Goal: Task Accomplishment & Management: Manage account settings

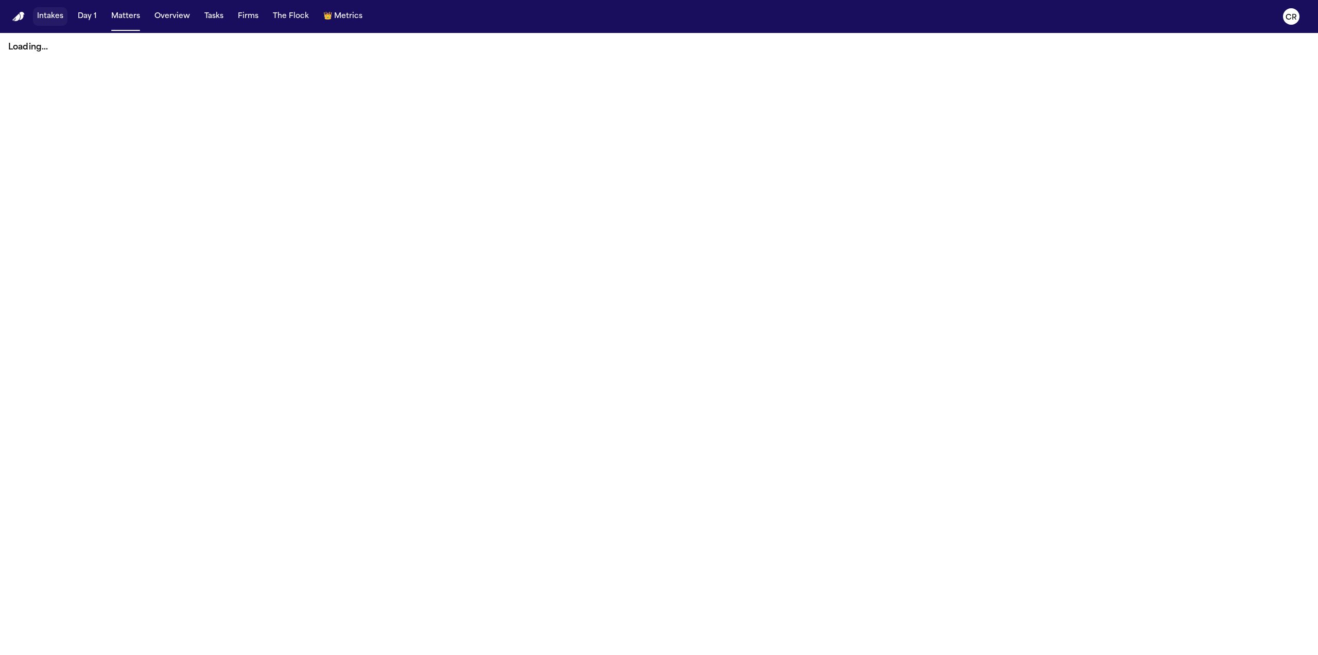
click at [57, 15] on button "Intakes" at bounding box center [50, 16] width 35 height 19
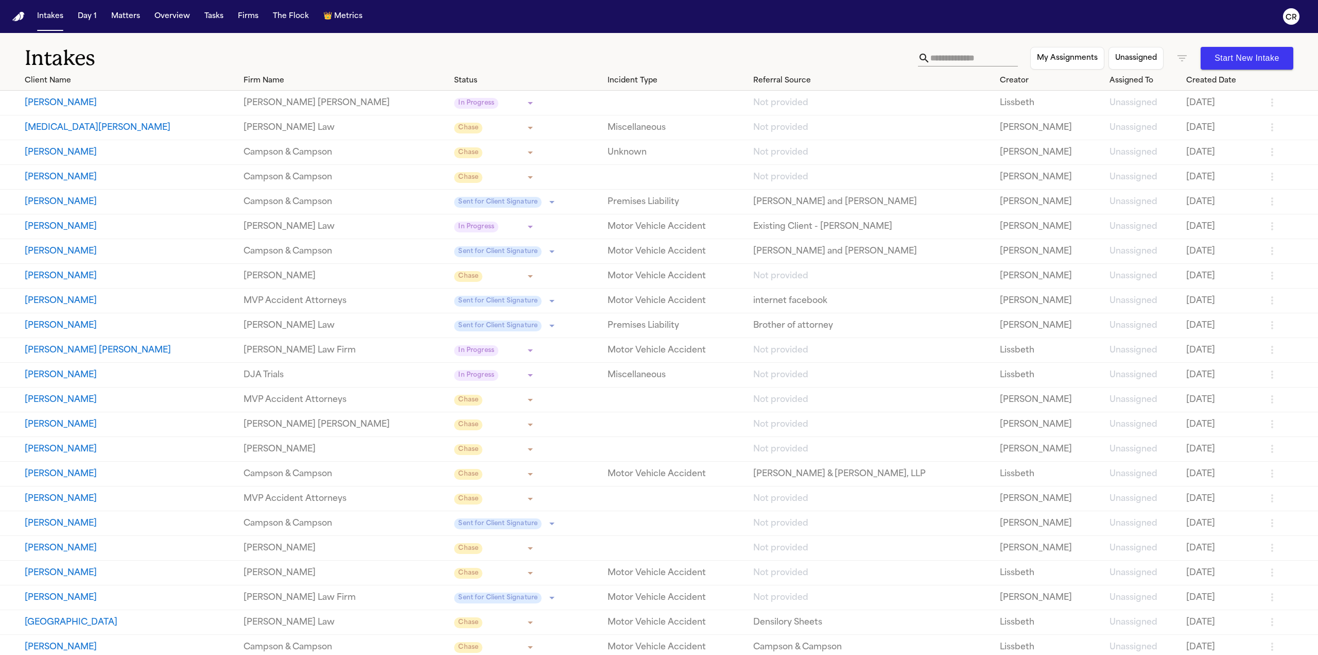
click at [1076, 59] on button "My Assignments" at bounding box center [1068, 58] width 74 height 23
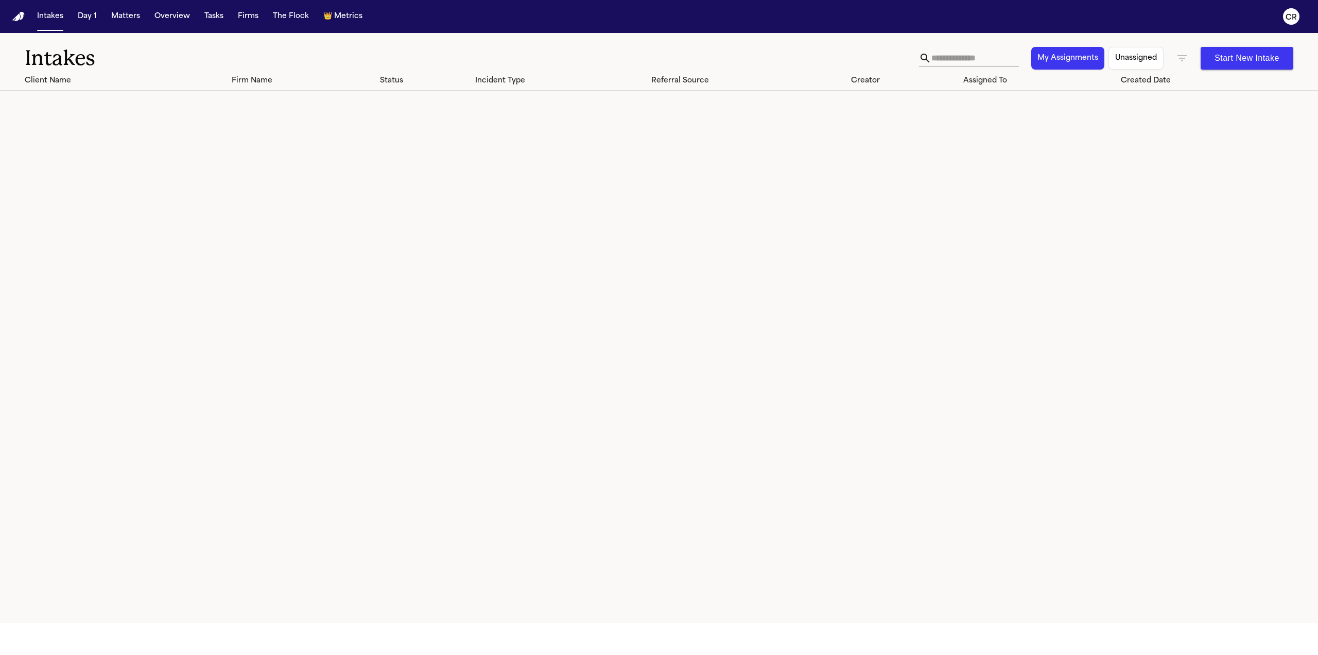
click at [1076, 59] on button "My Assignments" at bounding box center [1068, 58] width 73 height 23
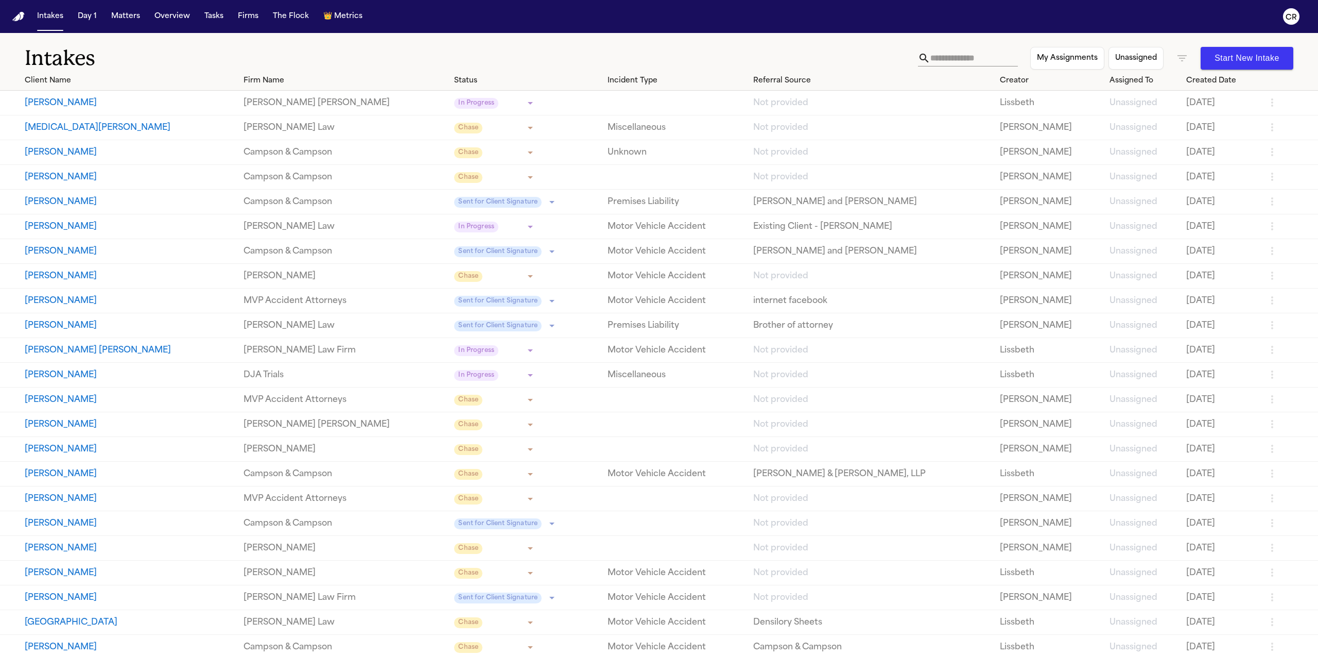
click at [1186, 59] on icon "button" at bounding box center [1182, 58] width 12 height 12
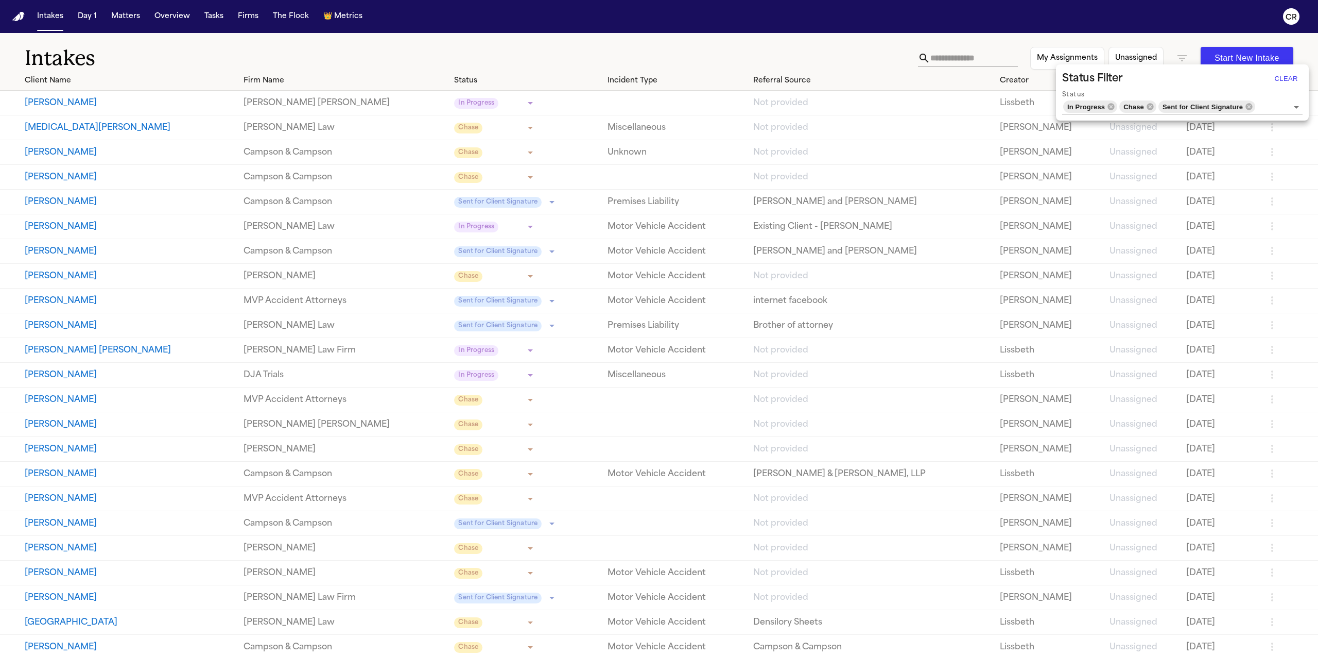
click at [577, 41] on div at bounding box center [659, 327] width 1318 height 655
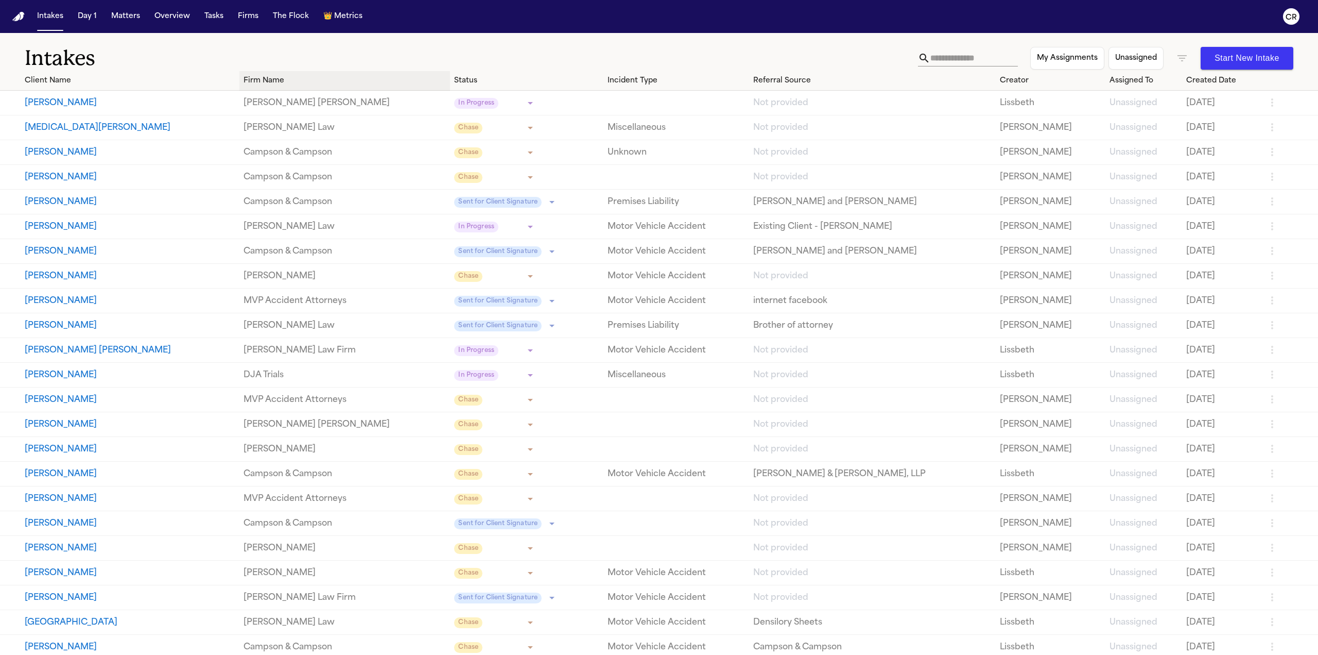
click at [292, 79] on div "Firm Name" at bounding box center [345, 80] width 203 height 11
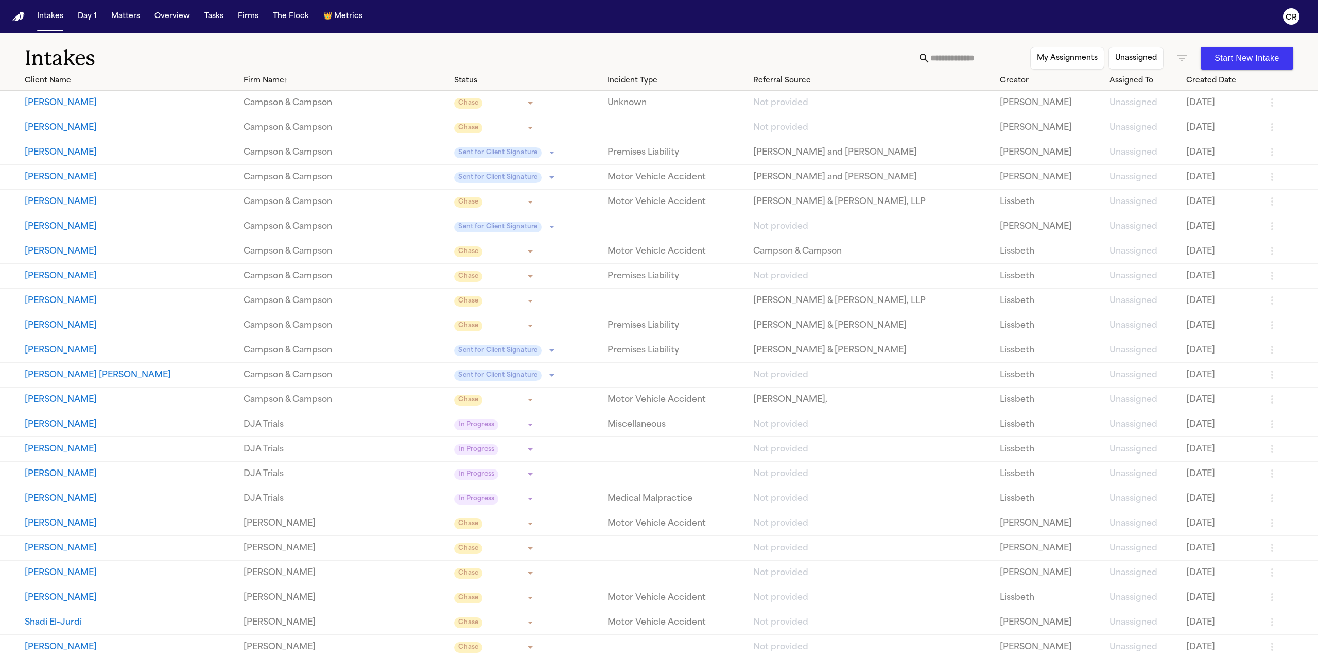
click at [1186, 57] on icon "button" at bounding box center [1182, 58] width 12 height 12
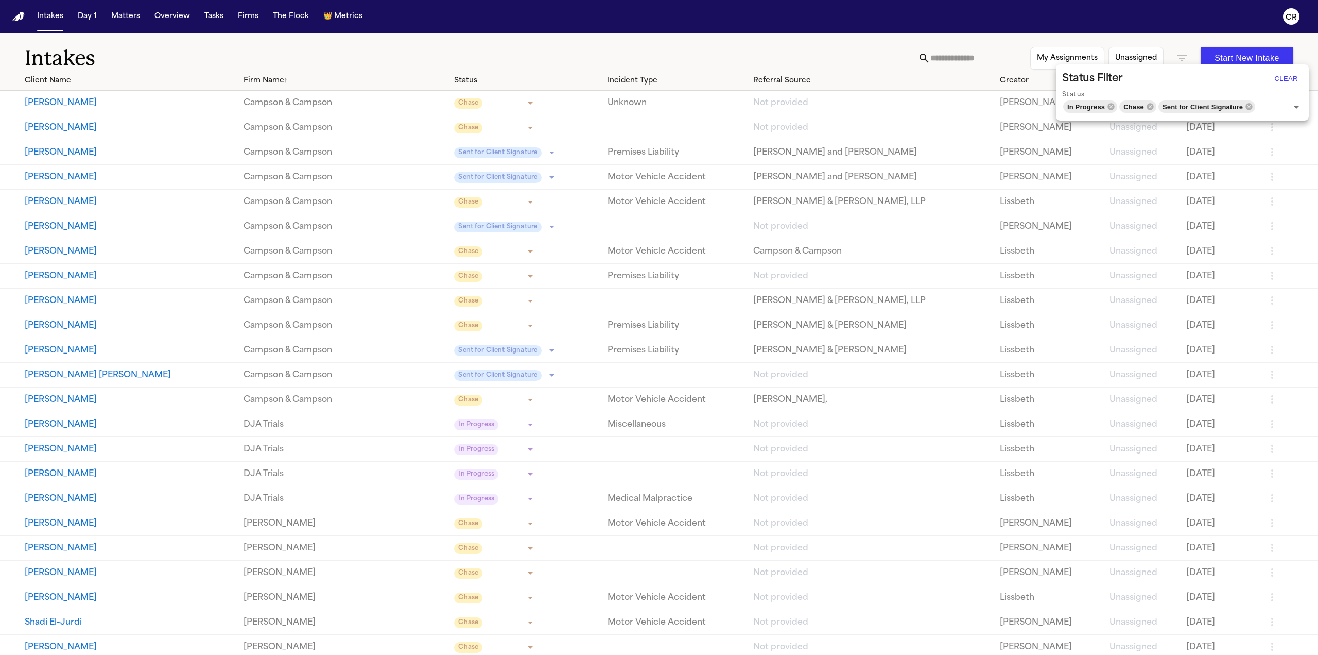
click at [1277, 77] on button "Clear" at bounding box center [1286, 79] width 33 height 16
click at [654, 46] on div at bounding box center [659, 327] width 1318 height 655
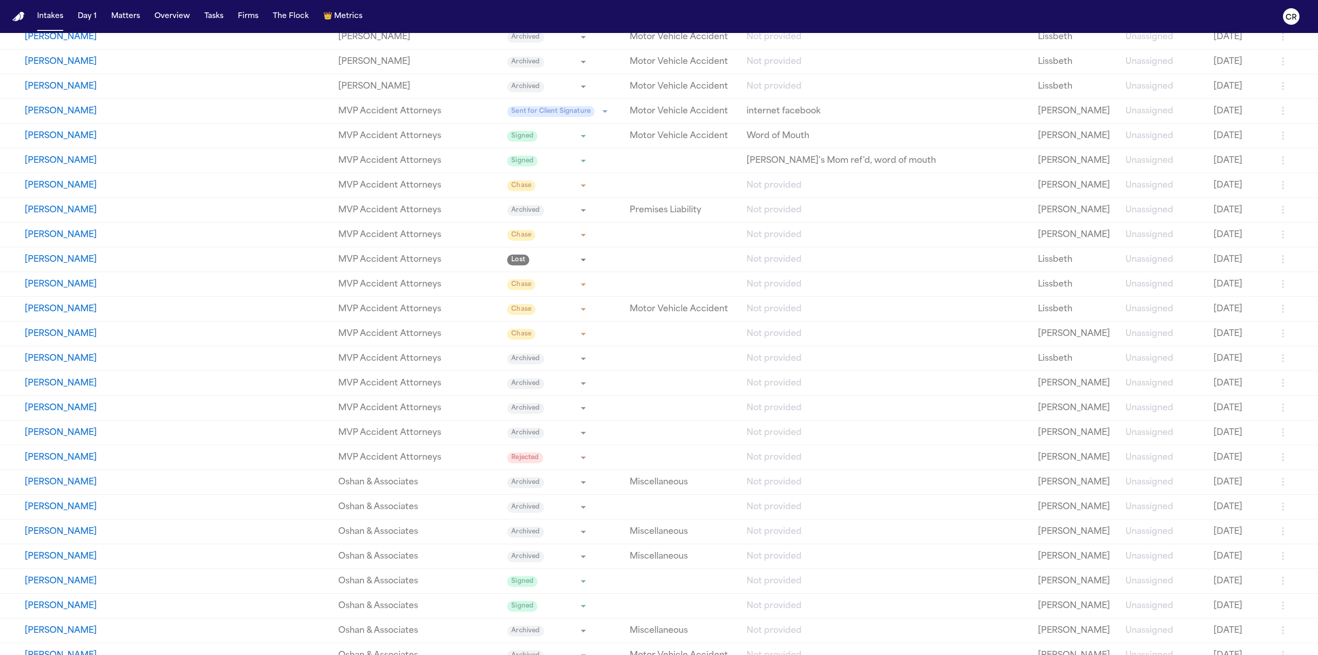
scroll to position [8395, 0]
